Goal: Communication & Community: Participate in discussion

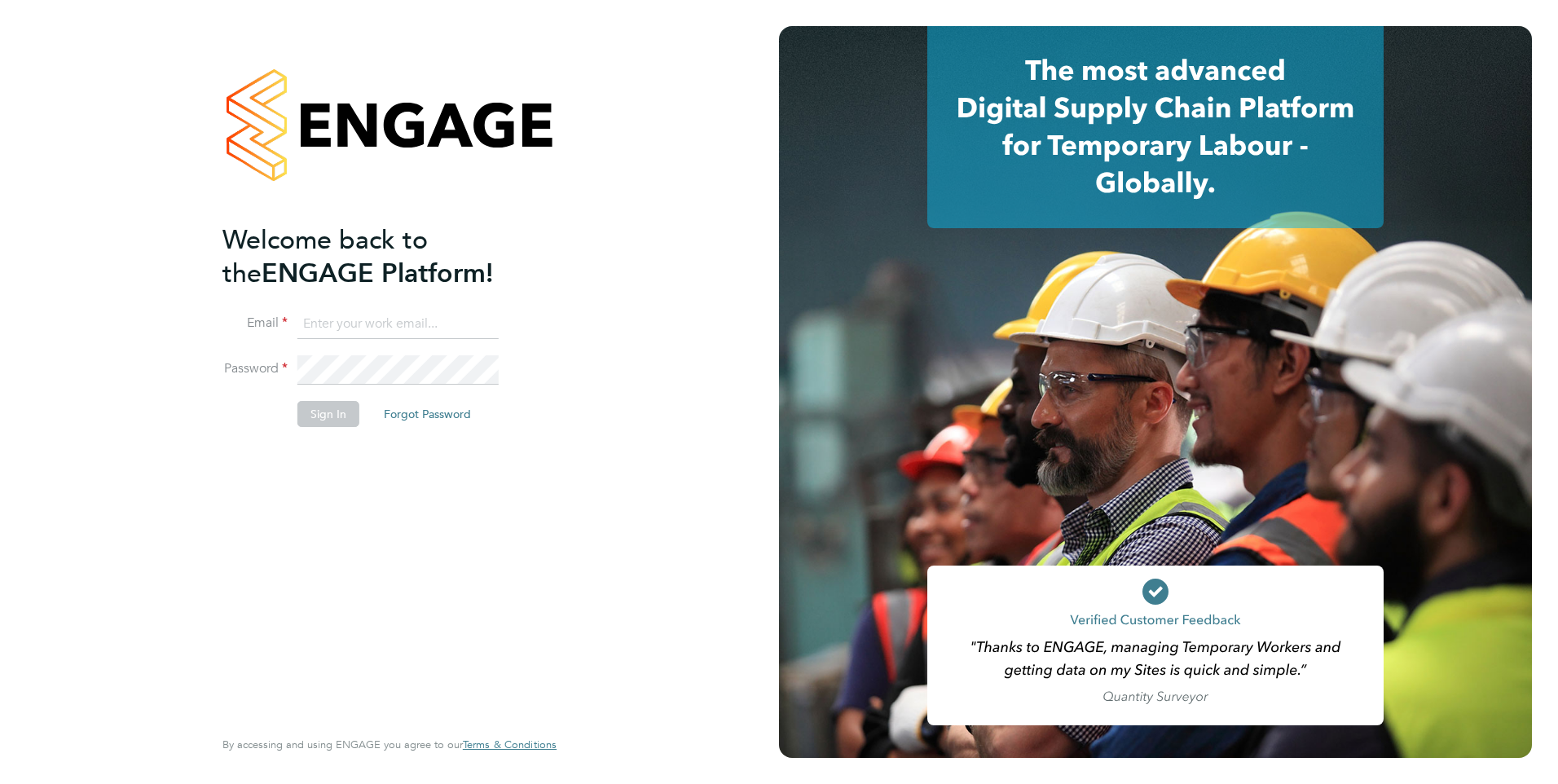
type input "daria.gregory@ncclondon.ac.uk"
click at [362, 499] on div "Welcome back to the ENGAGE Platform! Email daria.gregory@ncclondon.ac.uk Passwo…" at bounding box center [381, 473] width 318 height 500
click at [337, 411] on button "Sign In" at bounding box center [328, 414] width 62 height 26
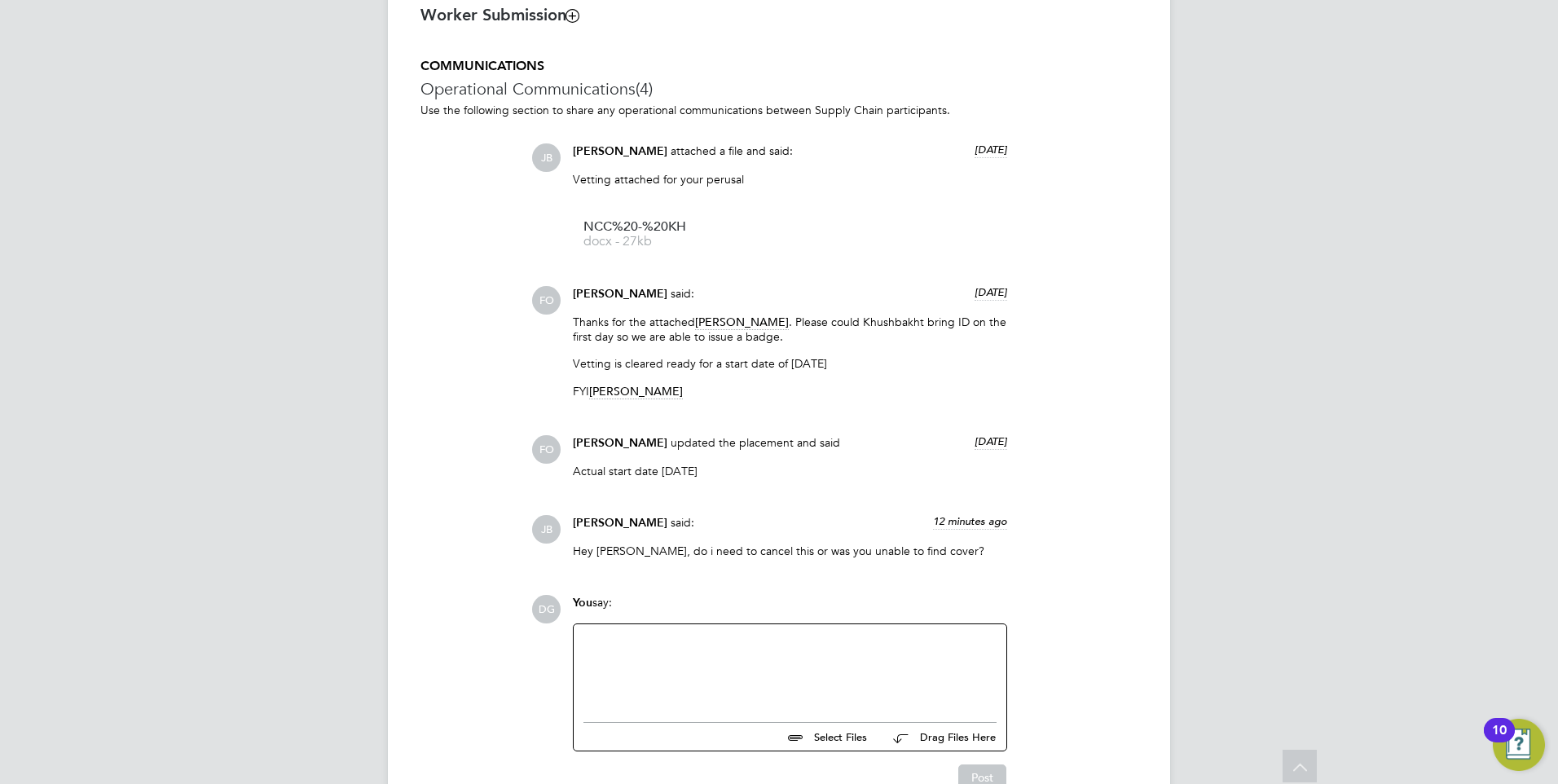
scroll to position [1444, 0]
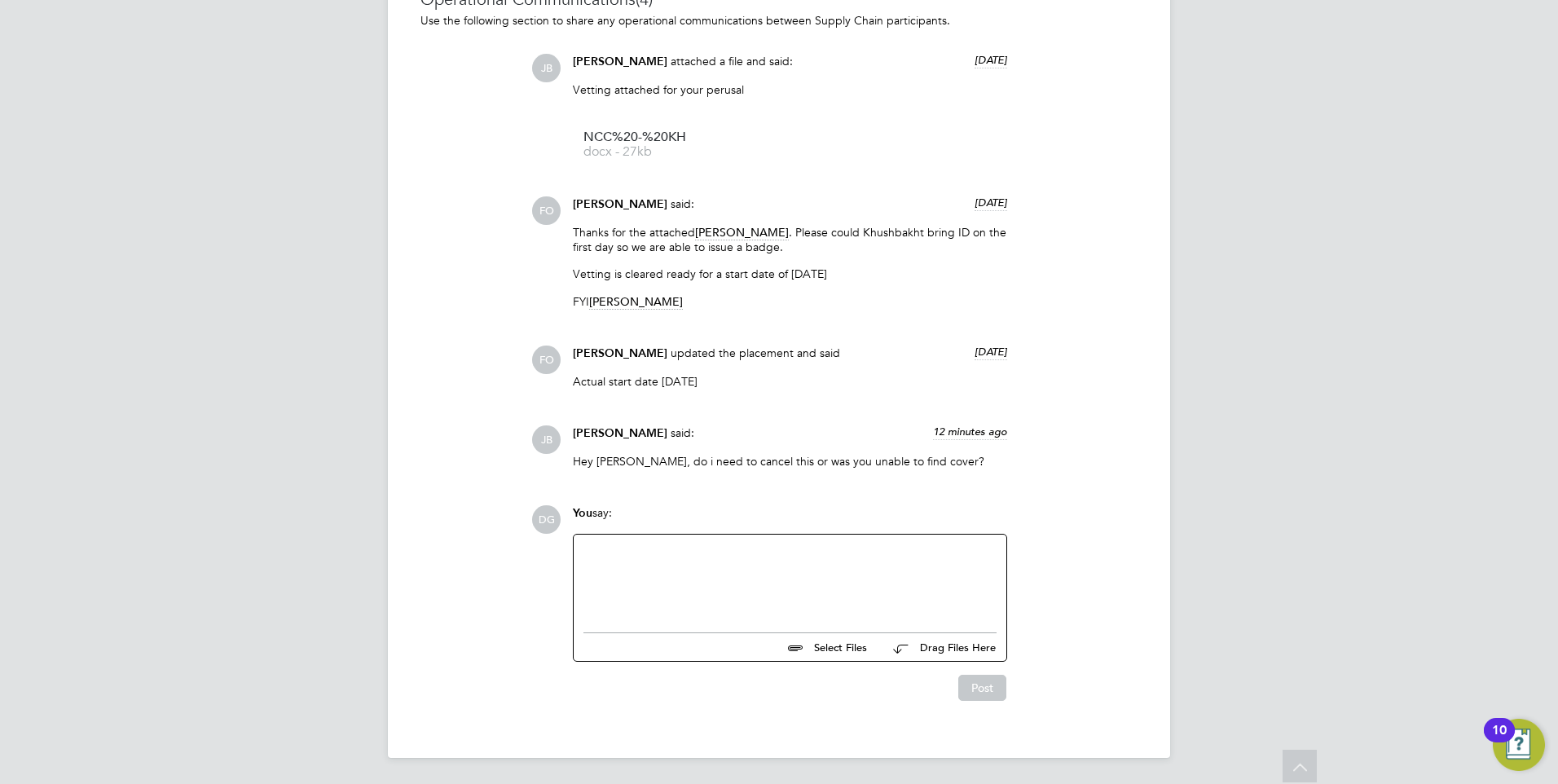
click at [717, 561] on div at bounding box center [789, 579] width 413 height 70
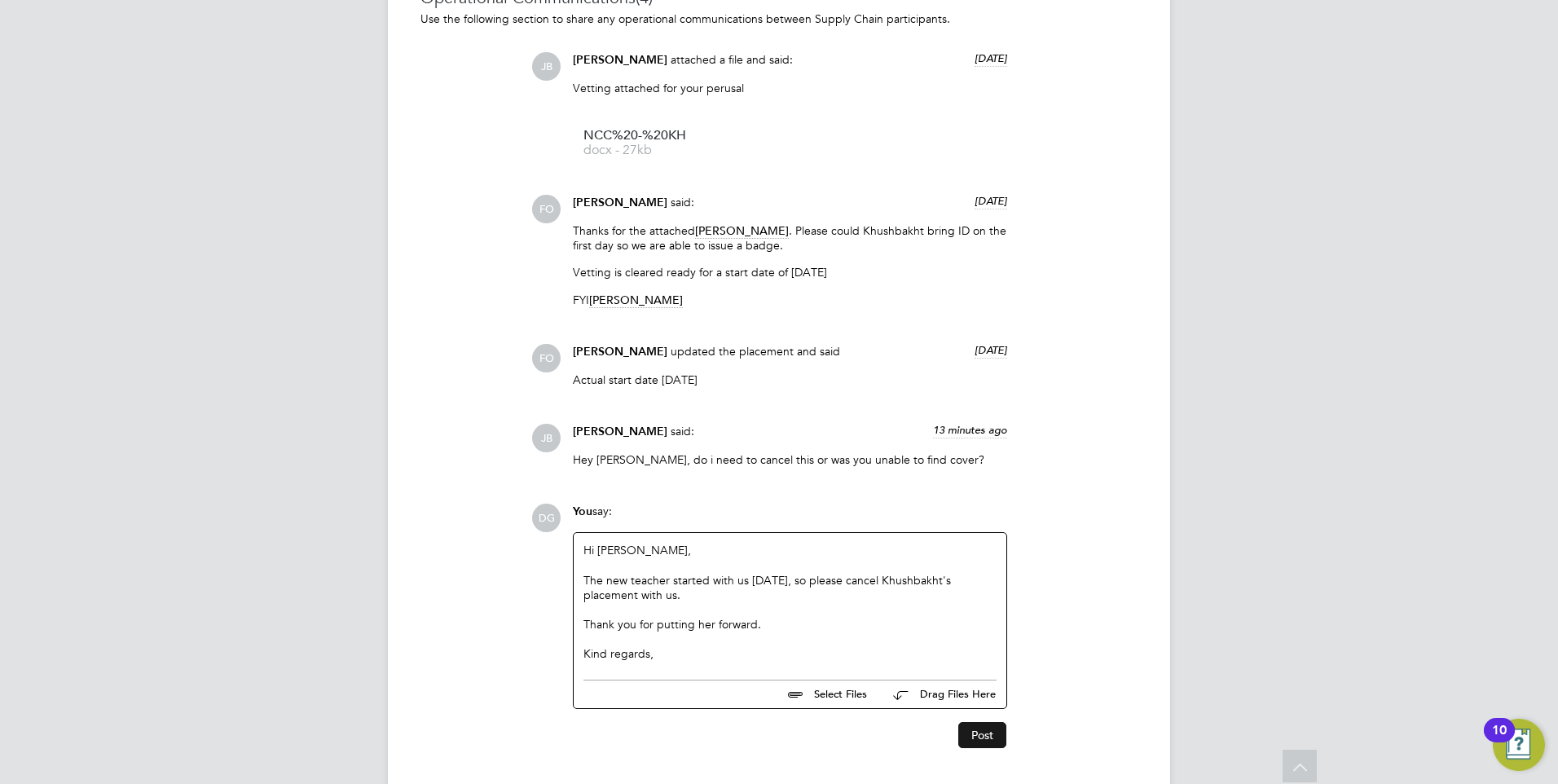
click at [982, 739] on button "Post" at bounding box center [982, 735] width 48 height 26
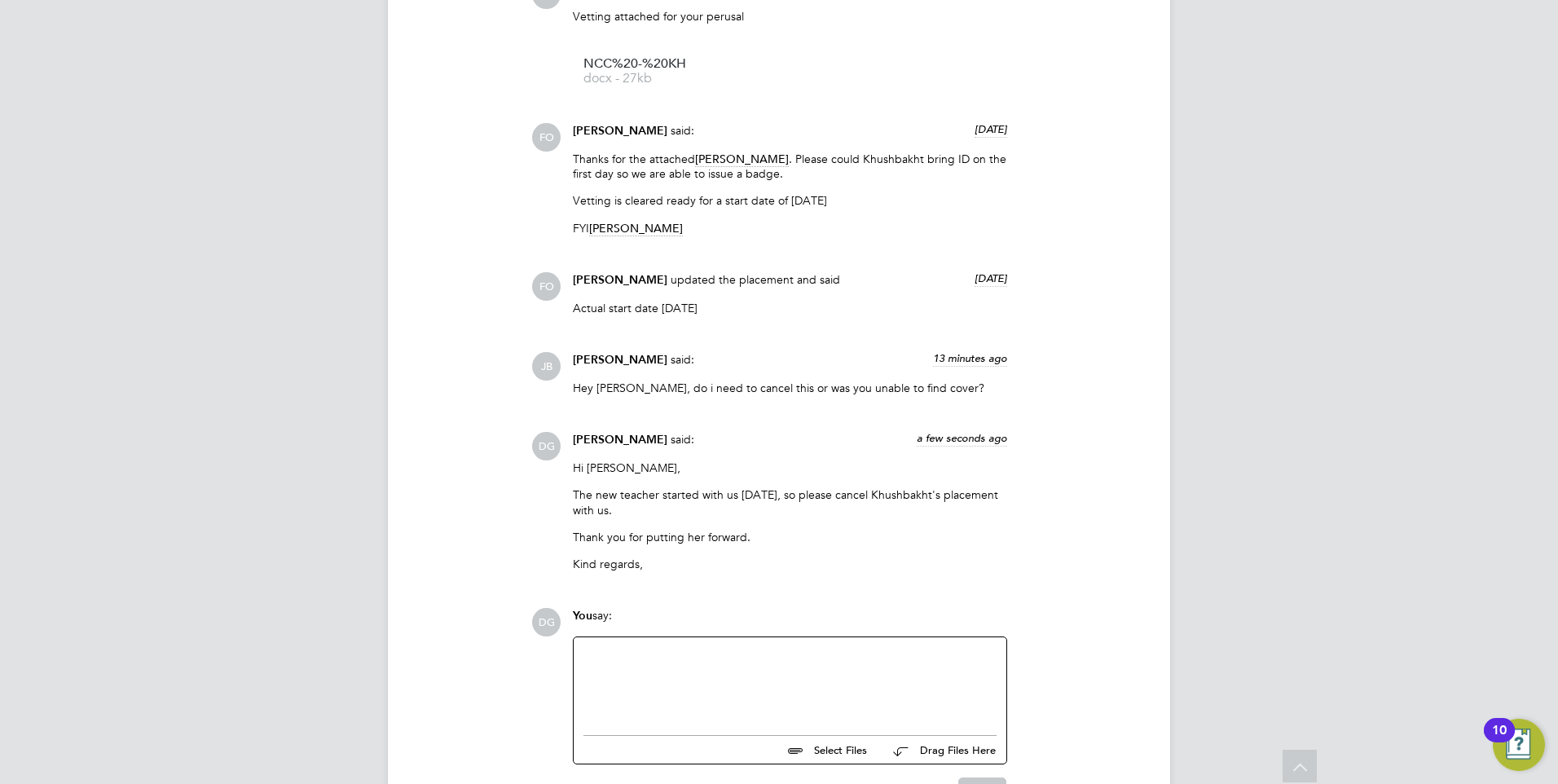
scroll to position [1619, 0]
